Goal: Check status: Check status

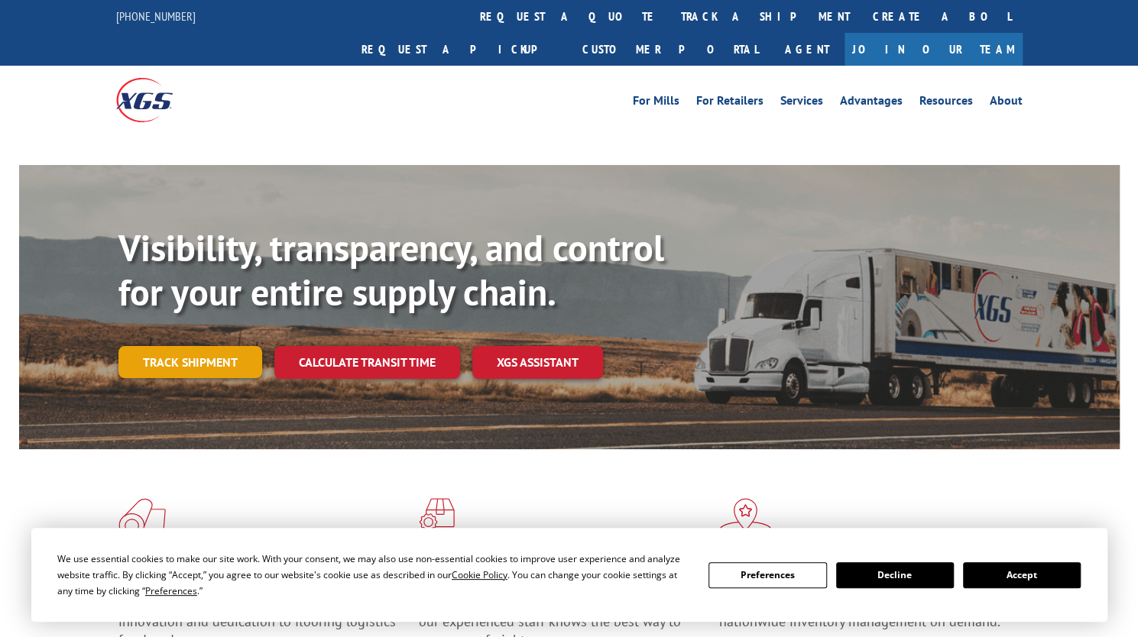
click at [212, 329] on div "Visibility, transparency, and control for your entire supply chain. Track shipm…" at bounding box center [618, 332] width 1001 height 213
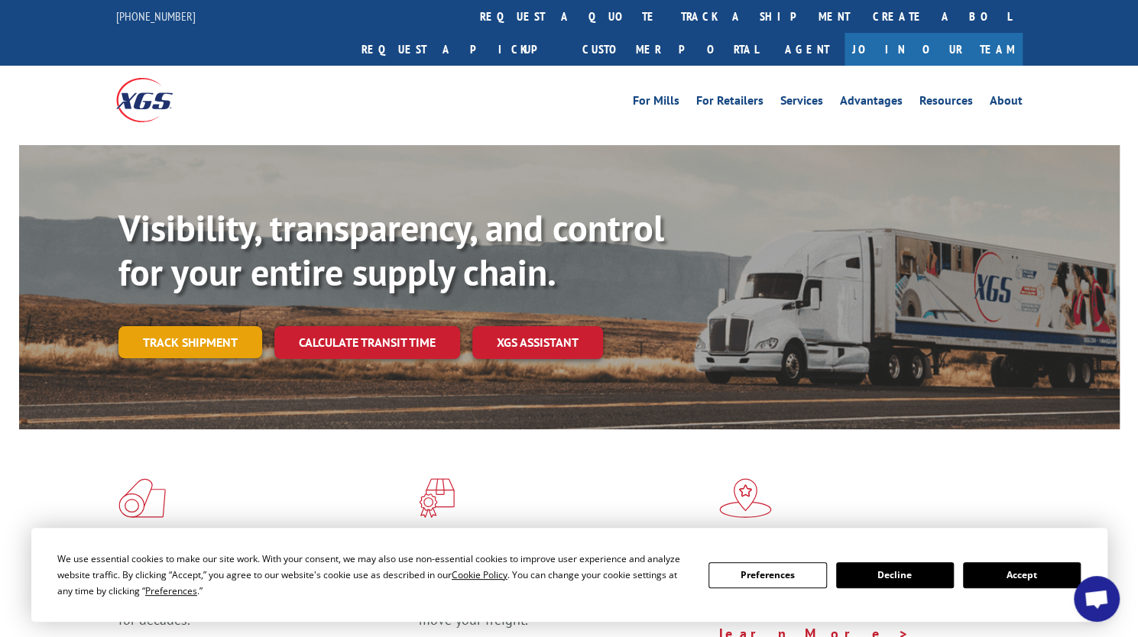
click at [203, 326] on link "Track shipment" at bounding box center [190, 342] width 144 height 32
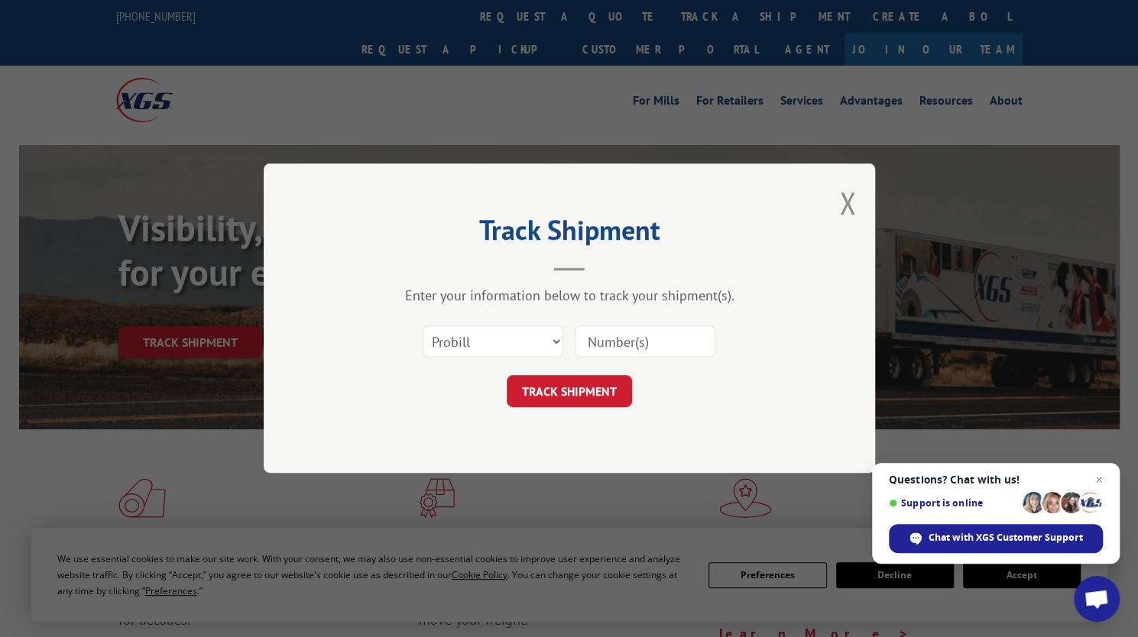
click at [642, 341] on input at bounding box center [644, 342] width 141 height 32
paste input "507460"
type input "507460"
click at [477, 341] on select "Select category... Probill BOL PO" at bounding box center [492, 342] width 141 height 32
select select "bol"
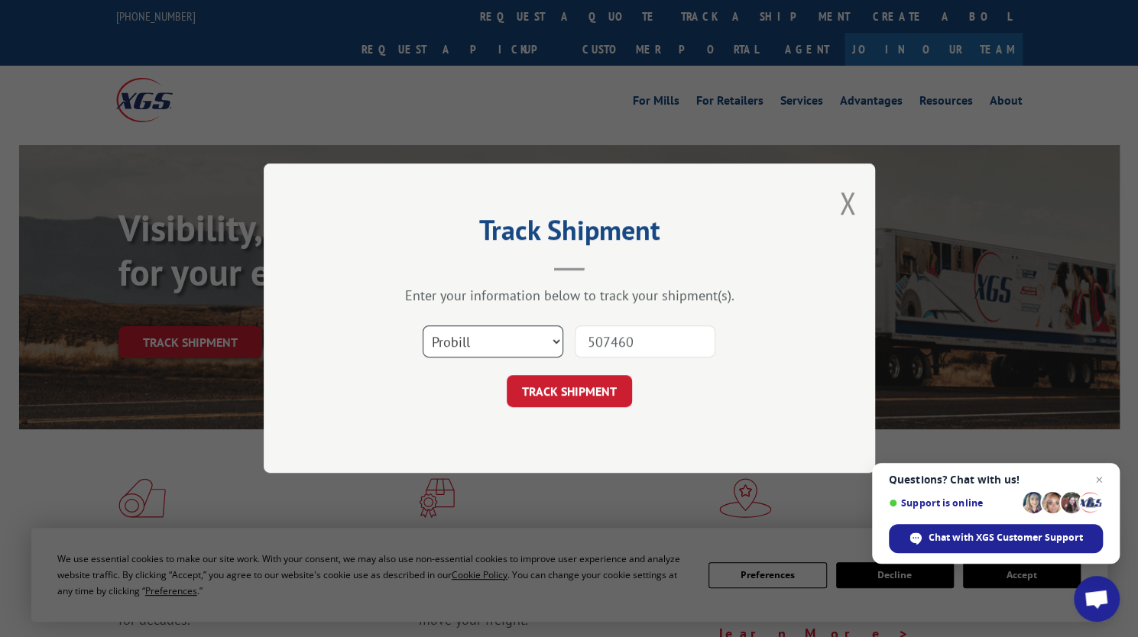
click at [422, 326] on select "Select category... Probill BOL PO" at bounding box center [492, 342] width 141 height 32
click at [588, 378] on button "TRACK SHIPMENT" at bounding box center [569, 392] width 125 height 32
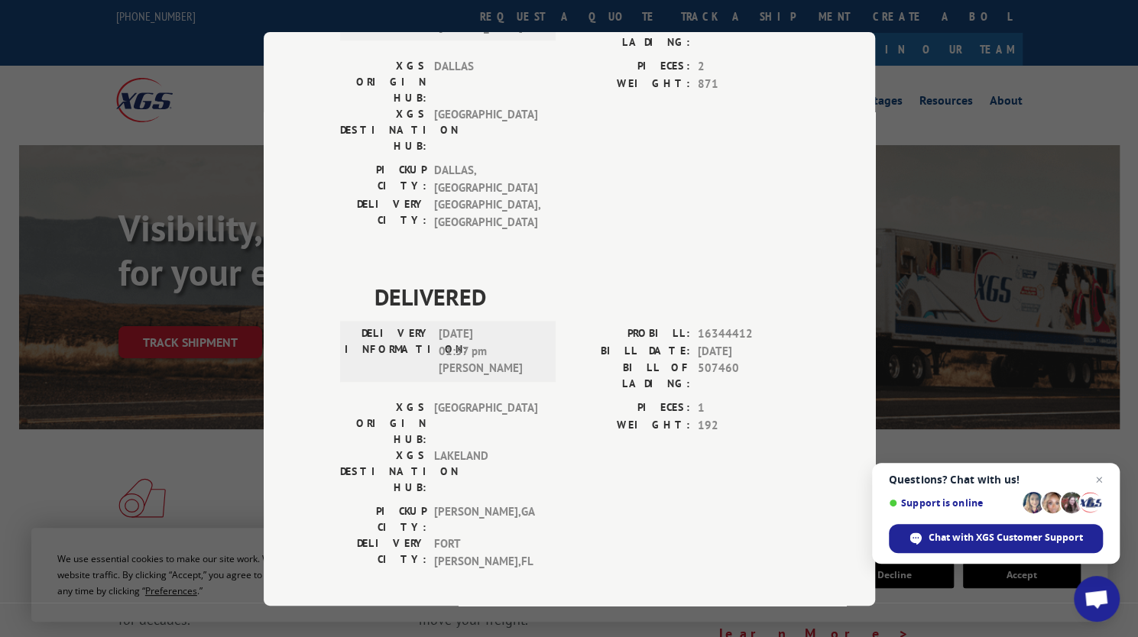
scroll to position [869, 0]
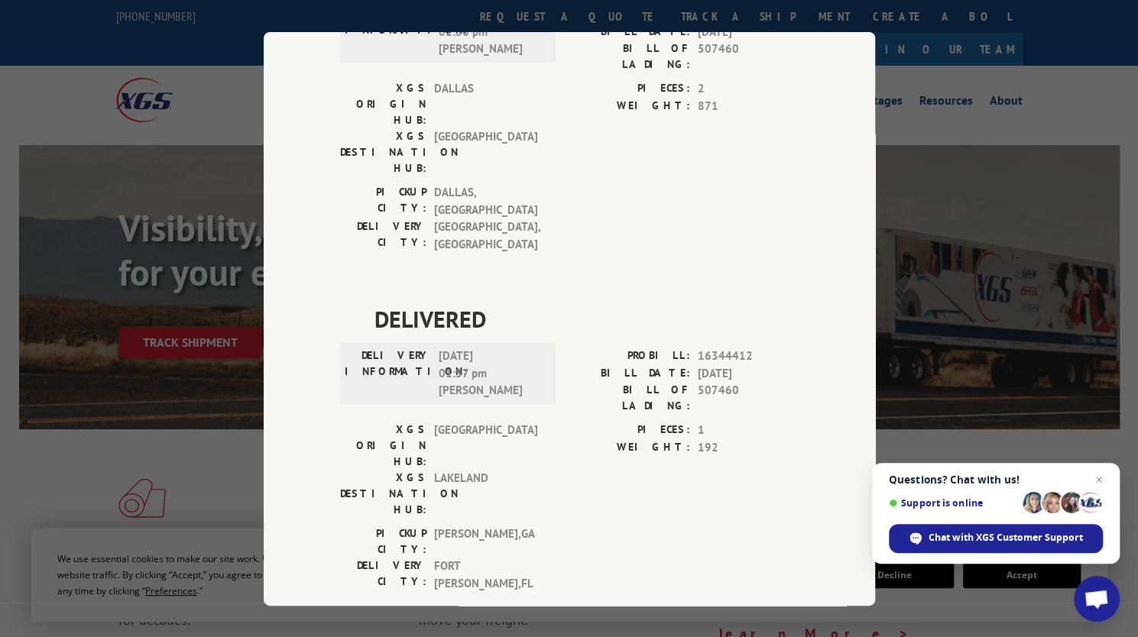
click at [1074, 86] on div "Track Shipment DELIVERED DELIVERY INFORMATION: PROBILL: 11043083 BILL DATE: [DA…" at bounding box center [569, 318] width 1138 height 637
drag, startPoint x: 371, startPoint y: 286, endPoint x: 638, endPoint y: 306, distance: 267.3
drag, startPoint x: 368, startPoint y: 287, endPoint x: 622, endPoint y: 300, distance: 254.0
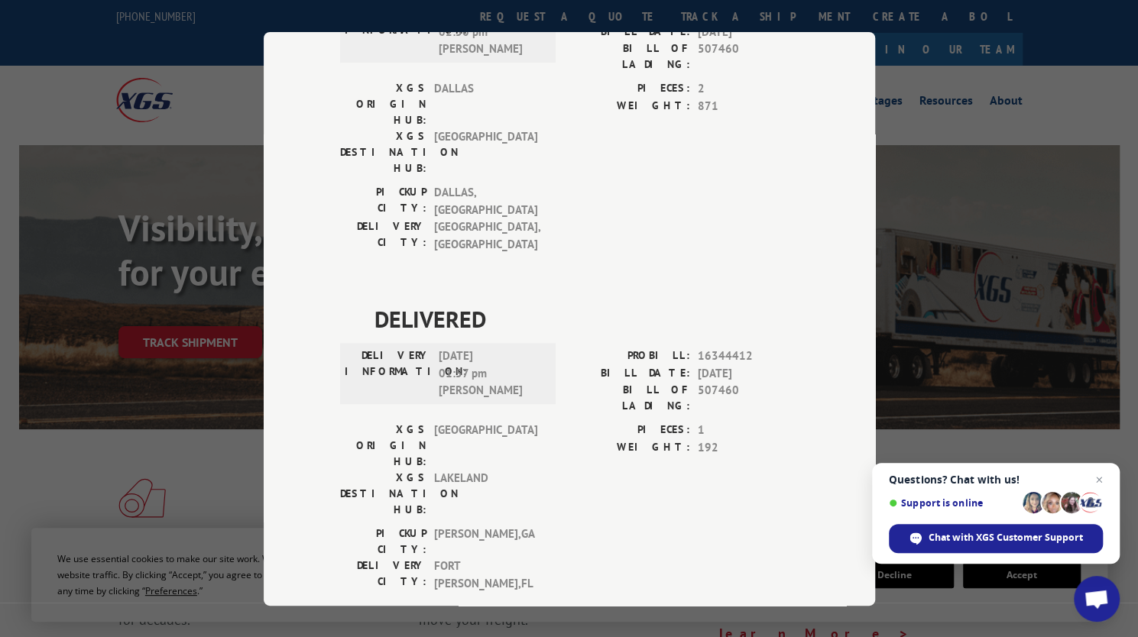
copy div "ESTIMATED DELIVERY TIME: Please contact customer service: [PHONE_NUMBER]."
